Goal: Transaction & Acquisition: Purchase product/service

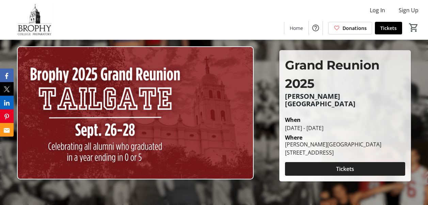
click at [341, 165] on span "Tickets" at bounding box center [345, 169] width 18 height 8
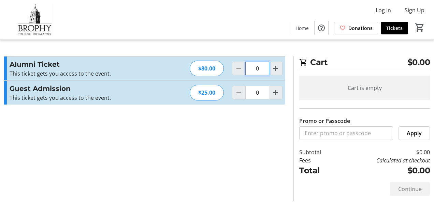
click at [257, 70] on input "0" at bounding box center [257, 69] width 24 height 14
click at [257, 69] on input "0" at bounding box center [257, 69] width 24 height 14
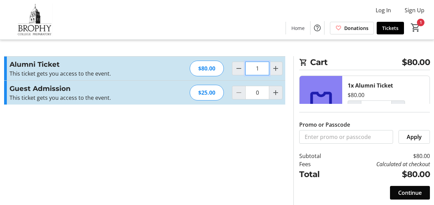
type input "1"
click at [408, 195] on span "Continue" at bounding box center [410, 193] width 24 height 8
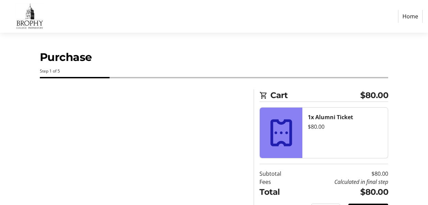
select select "US"
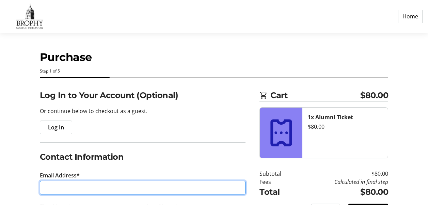
click at [50, 188] on input "Email Address*" at bounding box center [143, 188] width 206 height 14
type input "[EMAIL_ADDRESS][PERSON_NAME][DOMAIN_NAME]"
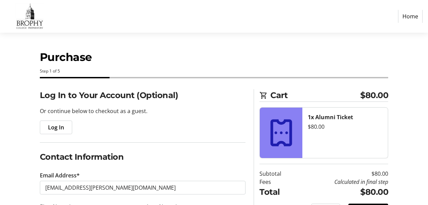
type input "rob"
type input "[PERSON_NAME]"
type input "[PHONE_NUMBER]"
type input "[STREET_ADDRESS]"
type input "[GEOGRAPHIC_DATA]"
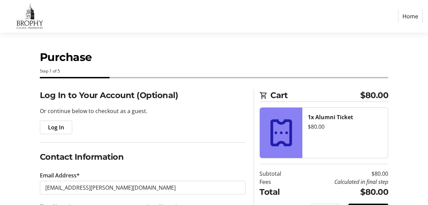
type input "85021"
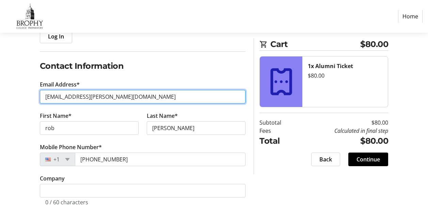
scroll to position [95, 0]
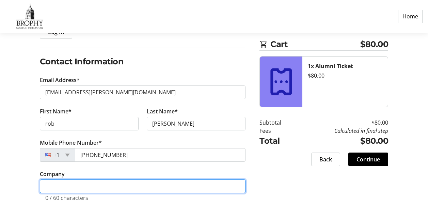
click at [54, 188] on input "Company" at bounding box center [143, 187] width 206 height 14
type input "Newmark"
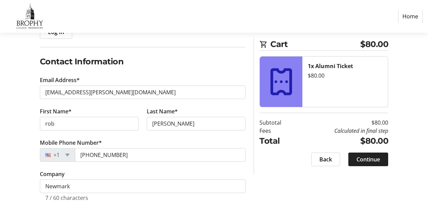
click at [359, 161] on span "Continue" at bounding box center [369, 159] width 24 height 8
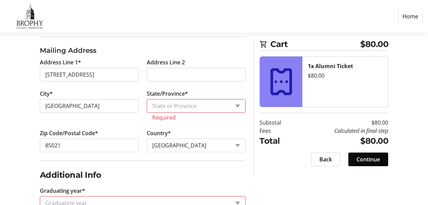
scroll to position [315, 0]
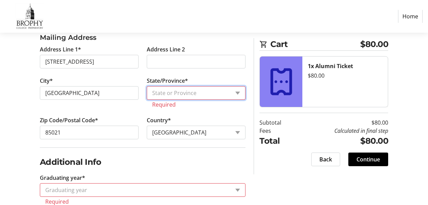
click at [239, 92] on select "State or Province State or [GEOGRAPHIC_DATA][US_STATE][GEOGRAPHIC_DATA] [US_STA…" at bounding box center [196, 93] width 99 height 14
select select "AZ"
click at [147, 86] on select "State or Province State or [GEOGRAPHIC_DATA][US_STATE][GEOGRAPHIC_DATA] [US_STA…" at bounding box center [196, 93] width 99 height 14
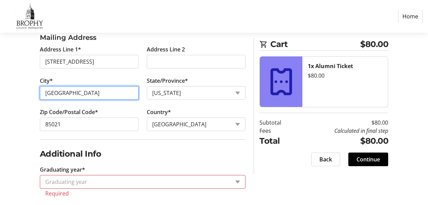
drag, startPoint x: 44, startPoint y: 92, endPoint x: 92, endPoint y: 99, distance: 47.9
click at [92, 99] on input "[GEOGRAPHIC_DATA]" at bounding box center [89, 93] width 99 height 14
type input "Phoenix"
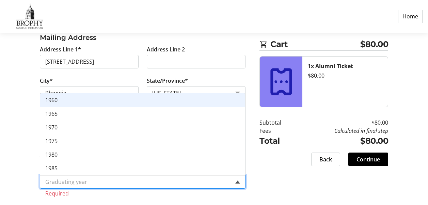
click at [239, 181] on span at bounding box center [238, 182] width 5 height 3
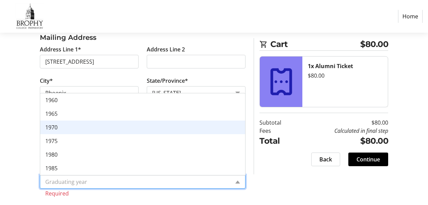
click at [50, 126] on span "1970" at bounding box center [51, 127] width 12 height 7
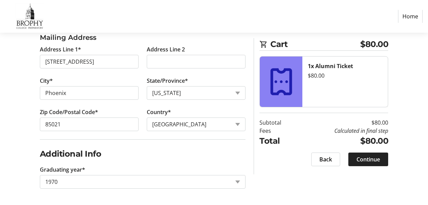
click at [373, 161] on span "Continue" at bounding box center [369, 159] width 24 height 8
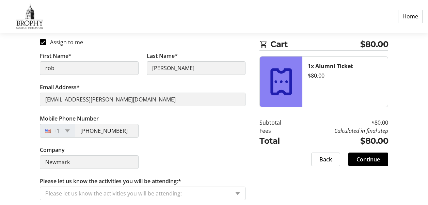
scroll to position [113, 0]
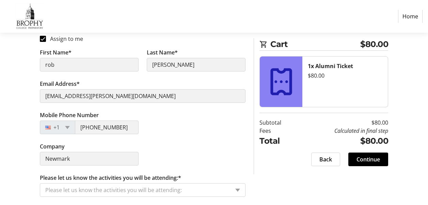
click at [51, 189] on input "Please let us know the activities you will be attending:*" at bounding box center [137, 190] width 185 height 8
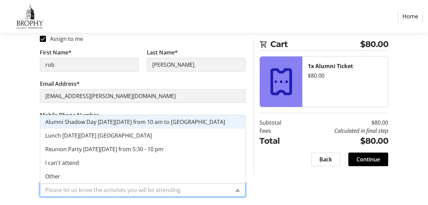
click at [87, 121] on span "Alumni Shadow Day [DATE][DATE] from 10 am to [GEOGRAPHIC_DATA]" at bounding box center [135, 121] width 180 height 7
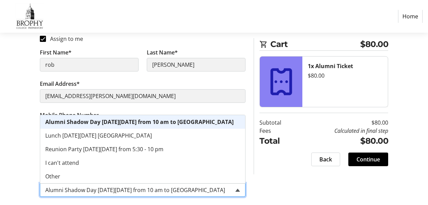
click at [236, 191] on span at bounding box center [238, 190] width 5 height 3
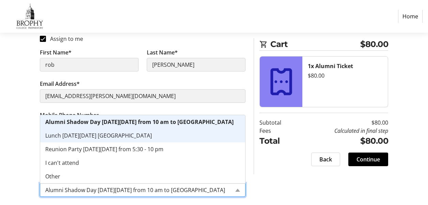
click at [77, 137] on span "Lunch [DATE][DATE] [GEOGRAPHIC_DATA]" at bounding box center [98, 135] width 107 height 7
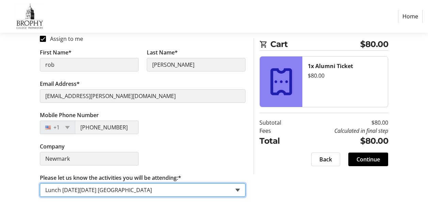
click at [237, 189] on span at bounding box center [238, 190] width 5 height 3
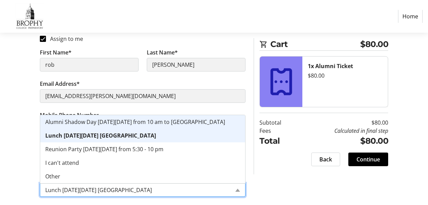
click at [125, 122] on span "Alumni Shadow Day [DATE][DATE] from 10 am to [GEOGRAPHIC_DATA]" at bounding box center [135, 121] width 180 height 7
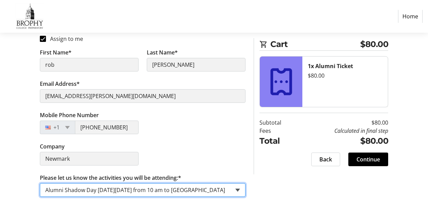
click at [238, 189] on span at bounding box center [238, 190] width 5 height 3
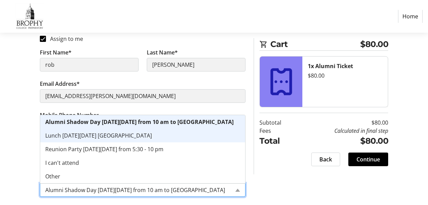
click at [104, 137] on span "Lunch [DATE][DATE] [GEOGRAPHIC_DATA]" at bounding box center [98, 135] width 107 height 7
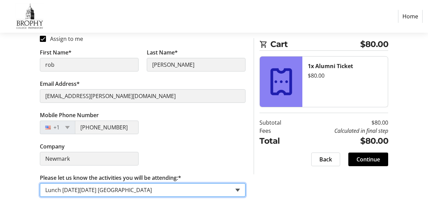
click at [238, 189] on span at bounding box center [238, 190] width 5 height 3
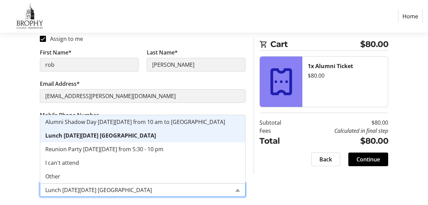
click at [113, 124] on span "Alumni Shadow Day [DATE][DATE] from 10 am to [GEOGRAPHIC_DATA]" at bounding box center [135, 121] width 180 height 7
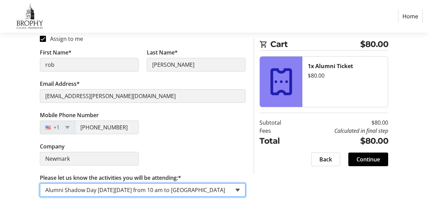
click at [239, 189] on span at bounding box center [238, 190] width 5 height 3
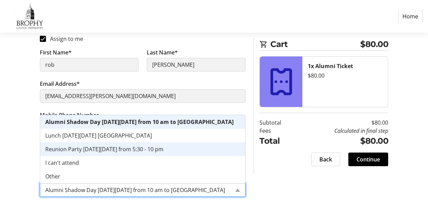
click at [82, 150] on span "Reunion Party [DATE][DATE] from 5:30 - 10 pm" at bounding box center [104, 149] width 118 height 7
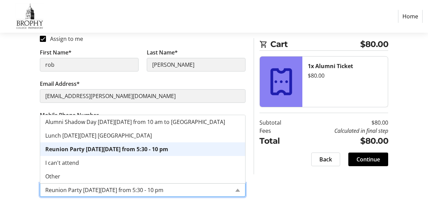
click at [234, 191] on div "Please let us know the activities you will be attending: × Reunion Party [DATE]…" at bounding box center [143, 190] width 206 height 14
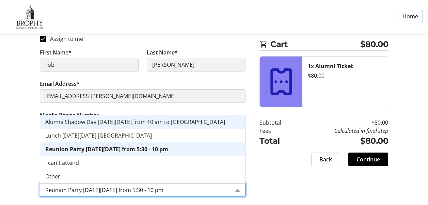
click at [83, 122] on span "Alumni Shadow Day [DATE][DATE] from 10 am to [GEOGRAPHIC_DATA]" at bounding box center [135, 121] width 180 height 7
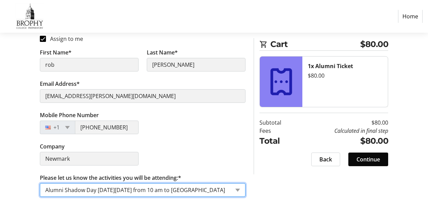
click at [370, 159] on span "Continue" at bounding box center [369, 159] width 24 height 8
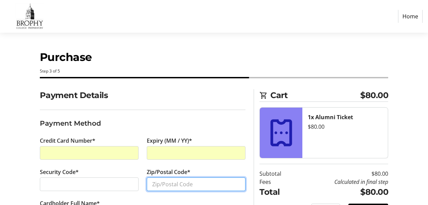
click at [165, 186] on input "Zip/Postal Code*" at bounding box center [196, 185] width 99 height 14
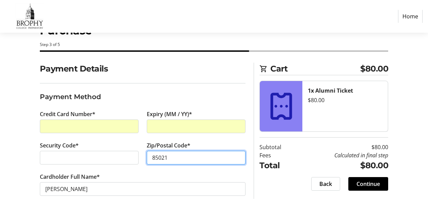
scroll to position [34, 0]
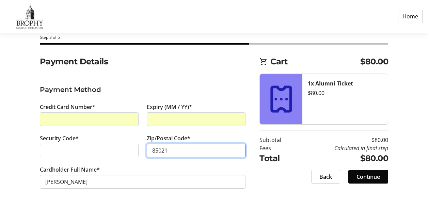
type input "85021"
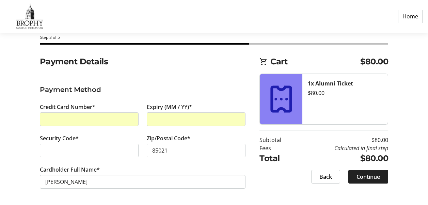
click at [371, 176] on span "Continue" at bounding box center [369, 177] width 24 height 8
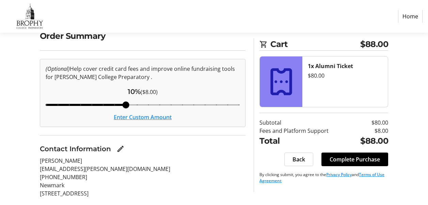
scroll to position [65, 0]
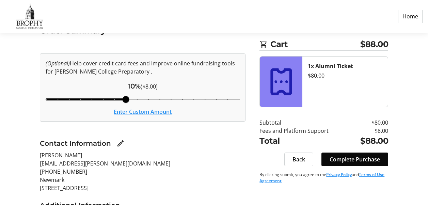
click at [353, 159] on span "Complete Purchase" at bounding box center [355, 159] width 50 height 8
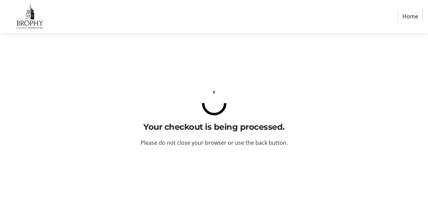
scroll to position [0, 0]
